Goal: Communication & Community: Participate in discussion

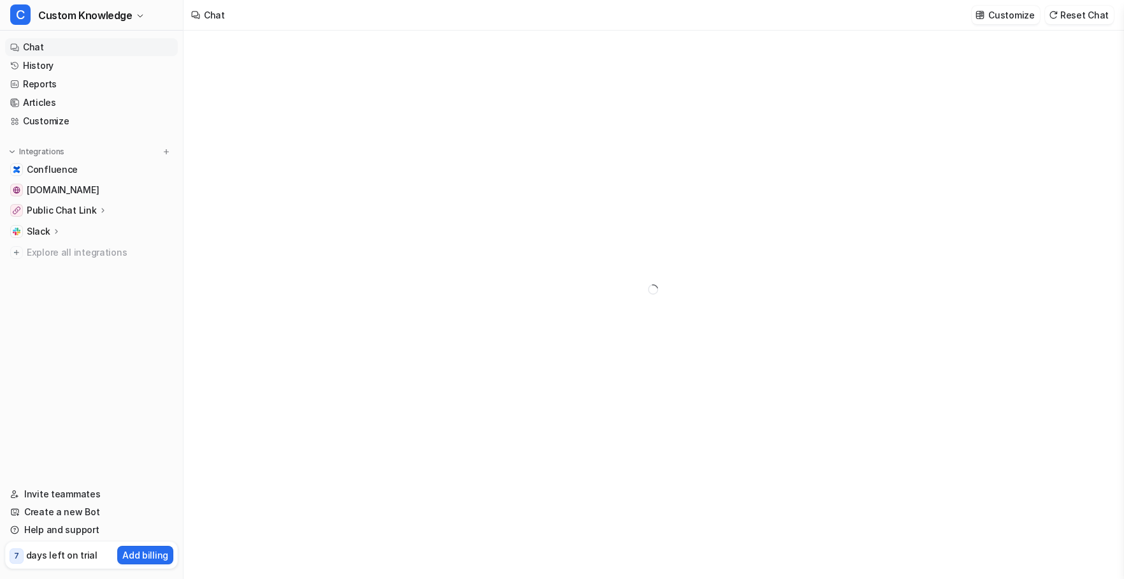
type textarea "**********"
click at [42, 45] on link "Chat" at bounding box center [91, 47] width 173 height 18
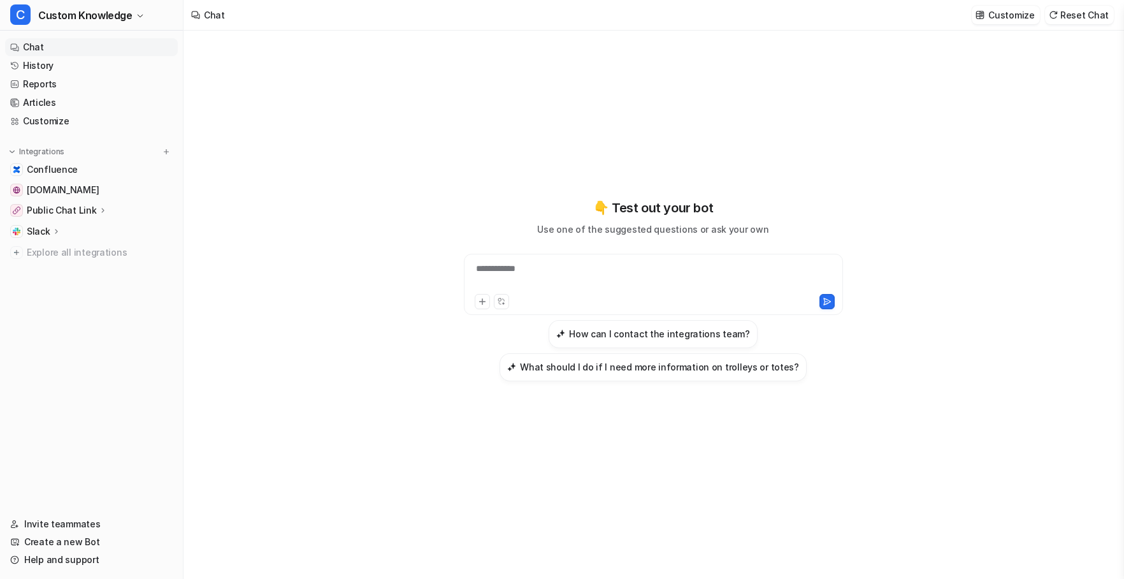
click at [551, 262] on div "**********" at bounding box center [653, 276] width 373 height 29
paste div
click at [823, 300] on icon at bounding box center [827, 301] width 9 height 9
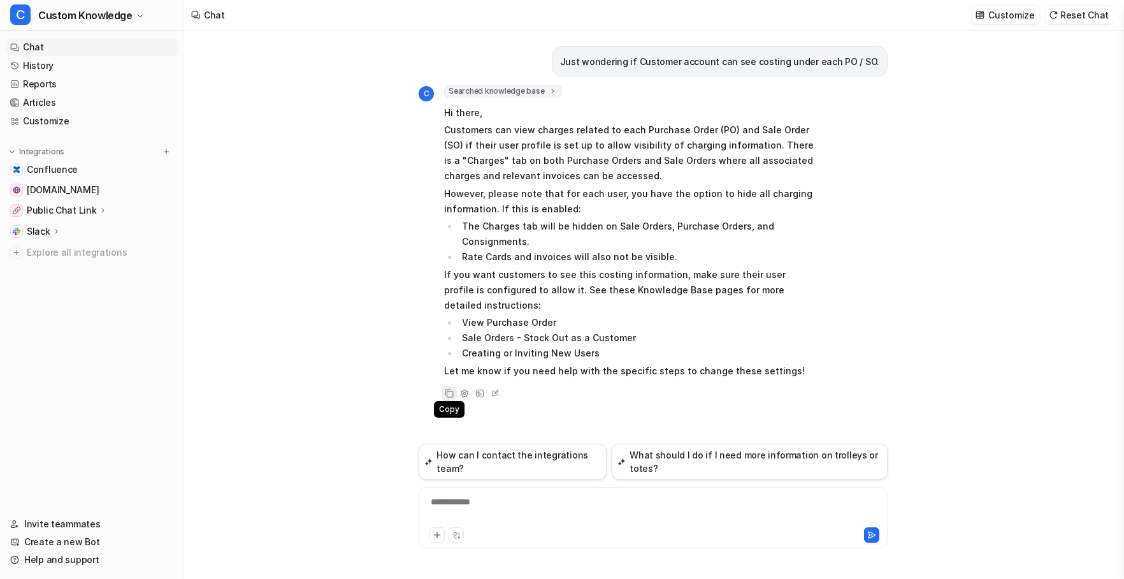
click at [446, 389] on icon at bounding box center [448, 392] width 6 height 6
click at [521, 500] on div at bounding box center [653, 509] width 463 height 29
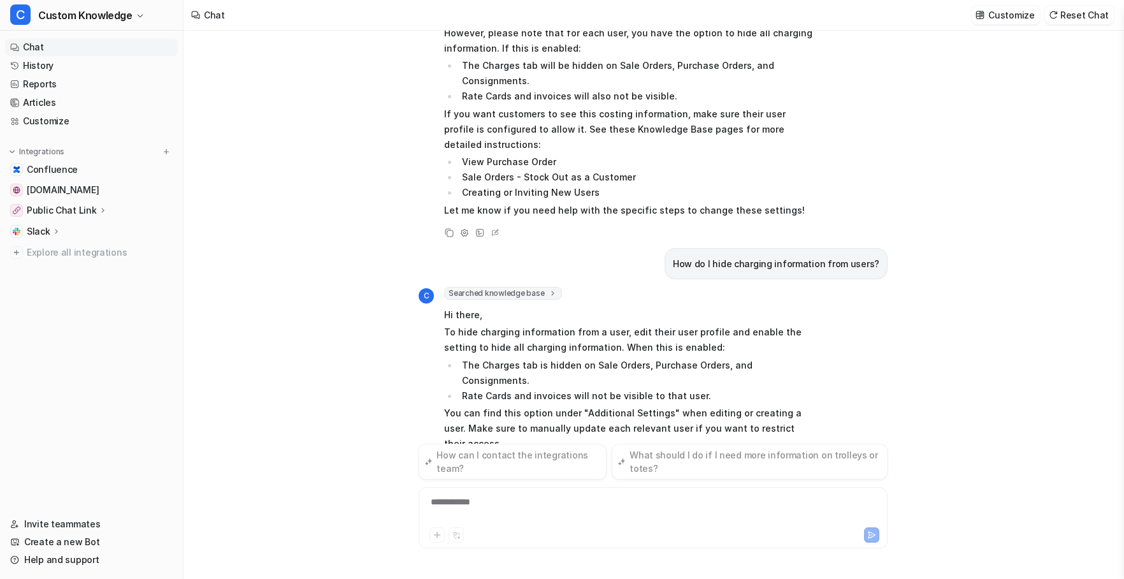
scroll to position [224, 0]
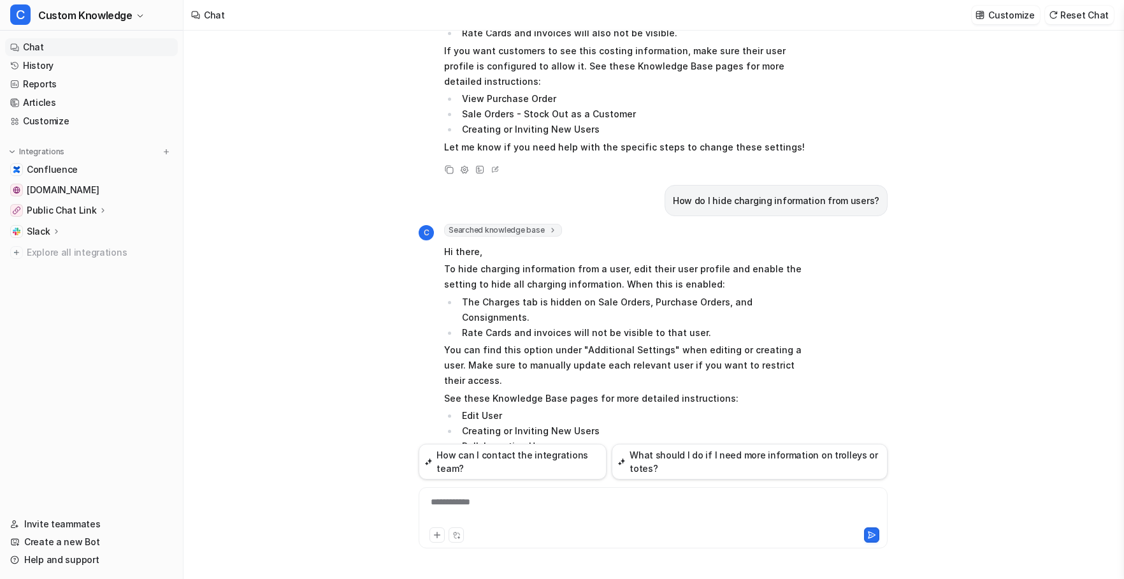
click at [450, 462] on icon at bounding box center [449, 466] width 9 height 9
click at [532, 505] on div at bounding box center [653, 509] width 463 height 29
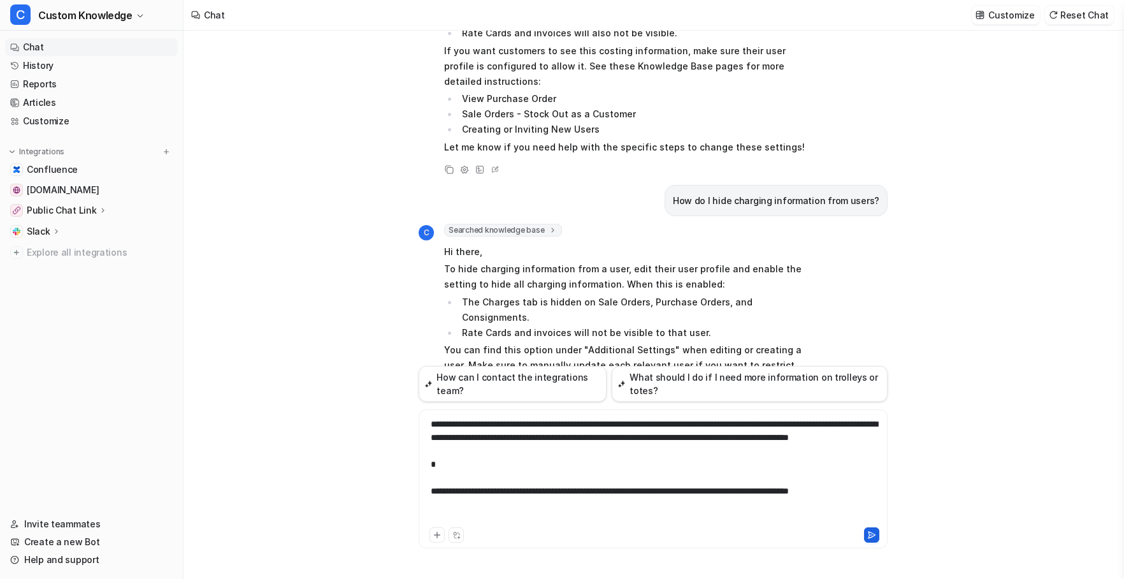
click at [869, 533] on icon at bounding box center [872, 535] width 7 height 6
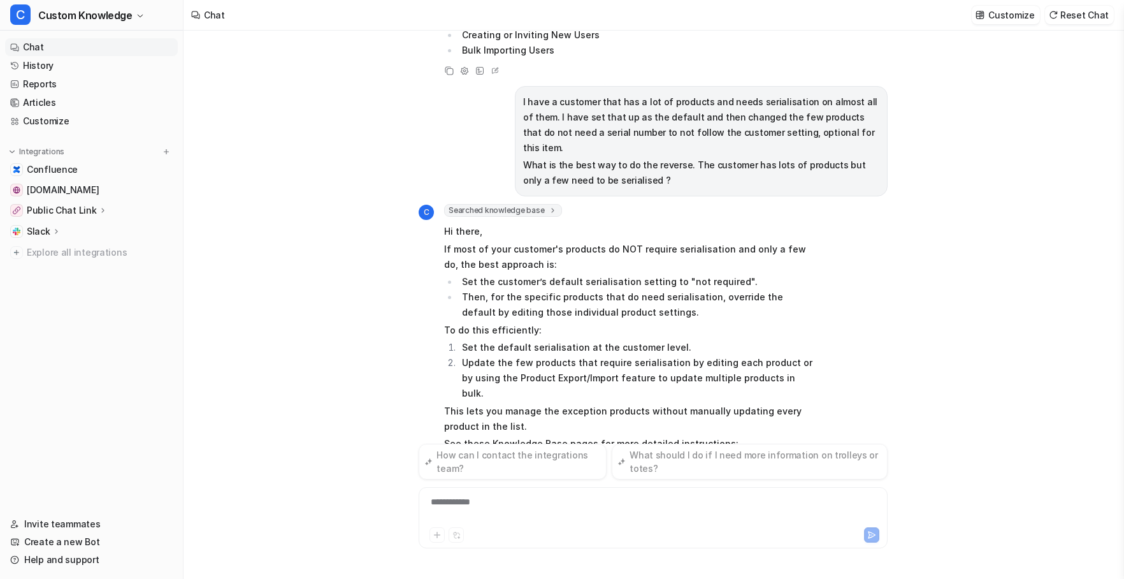
scroll to position [635, 0]
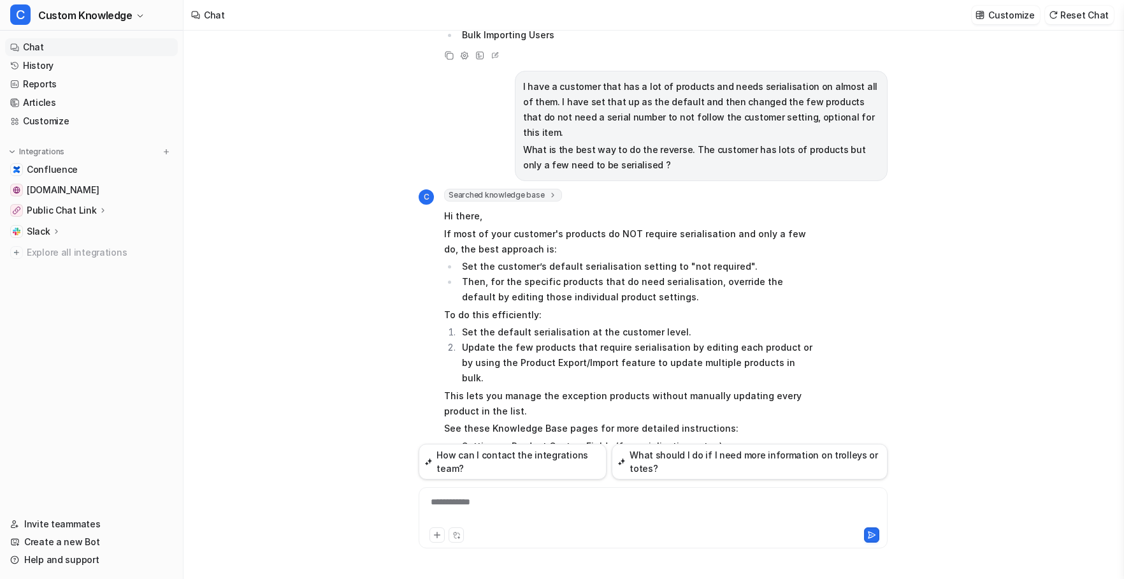
click at [450, 493] on icon at bounding box center [449, 497] width 9 height 9
click at [475, 507] on div "**********" at bounding box center [653, 509] width 463 height 29
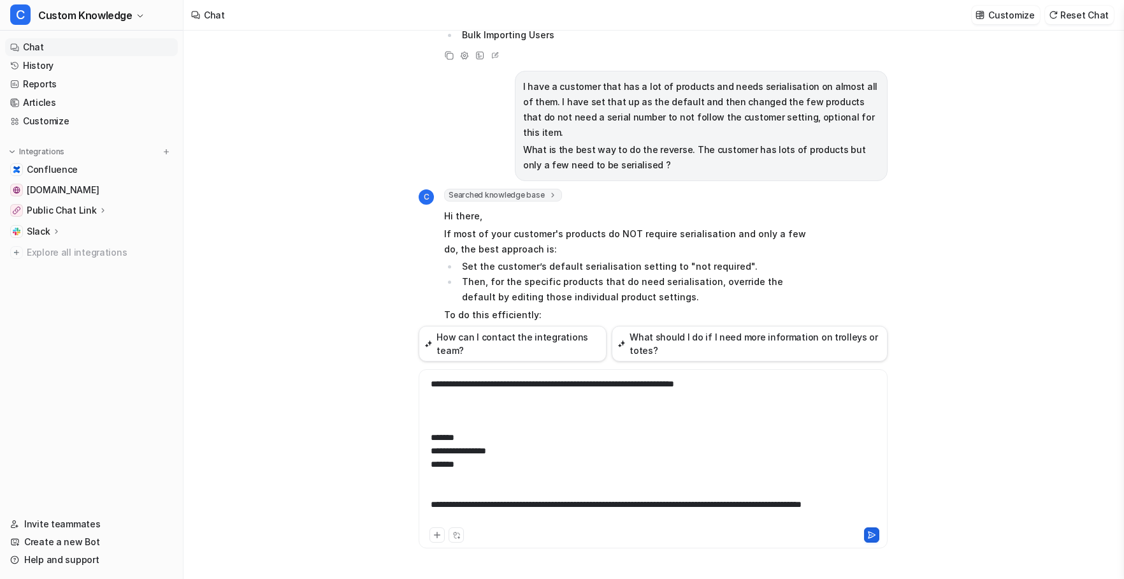
click at [869, 537] on icon at bounding box center [872, 535] width 7 height 6
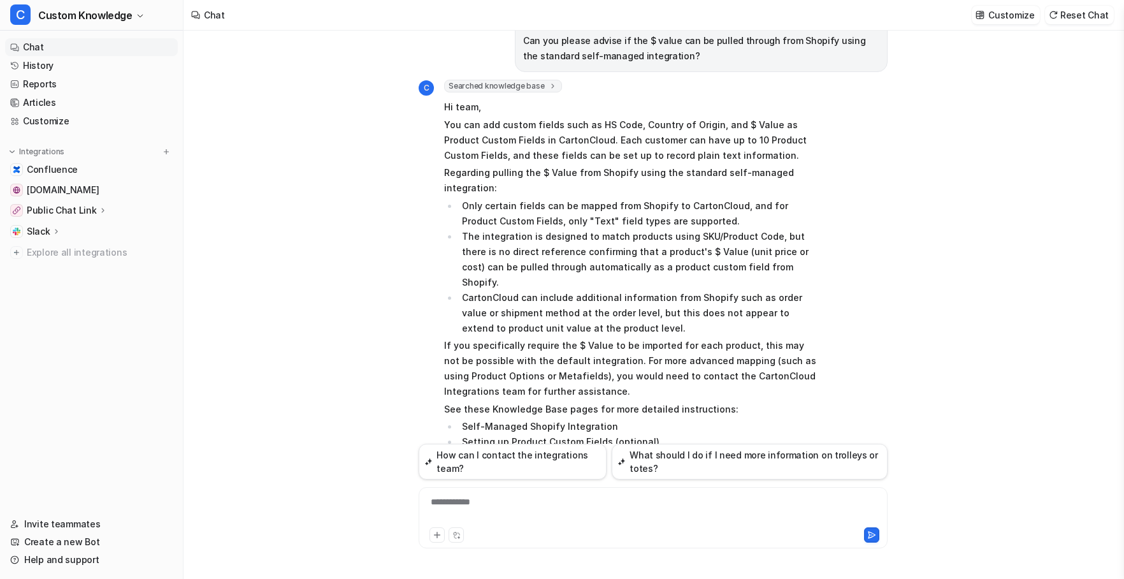
scroll to position [1172, 0]
